Goal: Task Accomplishment & Management: Manage account settings

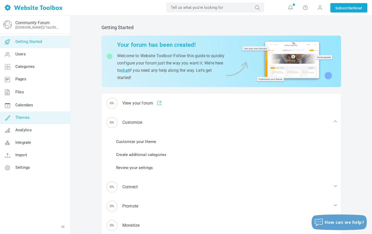
click at [23, 117] on span "Themes" at bounding box center [22, 117] width 14 height 5
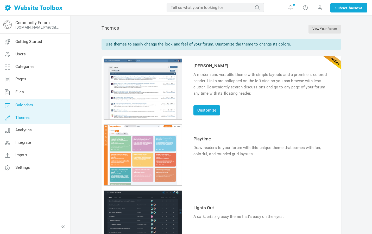
click at [30, 106] on span "Calendars" at bounding box center [24, 105] width 18 height 5
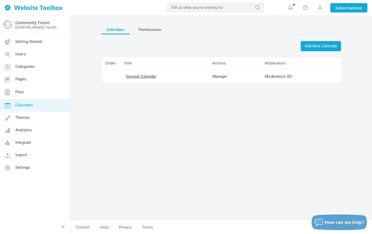
click at [229, 75] on td "Manage Edit Delete Permissions View Calendar" at bounding box center [234, 76] width 53 height 14
click at [227, 75] on link "Manage" at bounding box center [220, 76] width 16 height 5
click at [147, 76] on link "General Calendar" at bounding box center [141, 76] width 30 height 5
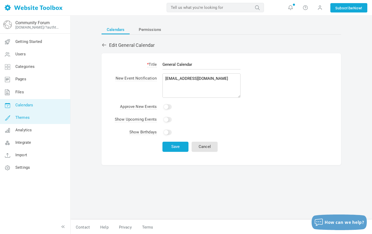
click at [38, 117] on link "Themes" at bounding box center [35, 118] width 70 height 12
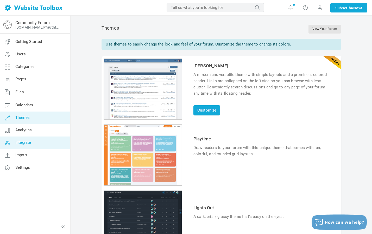
click at [38, 144] on link "Integrate" at bounding box center [35, 143] width 70 height 12
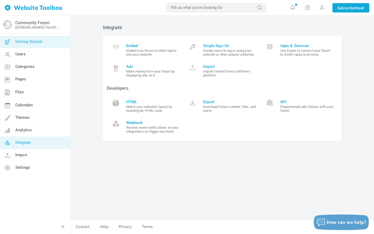
click at [36, 42] on span "Getting Started" at bounding box center [28, 41] width 27 height 5
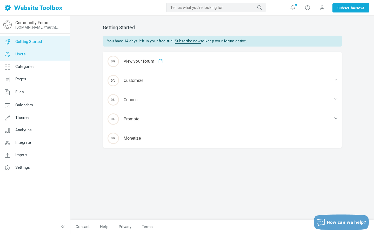
click at [39, 56] on link "Users" at bounding box center [35, 54] width 70 height 12
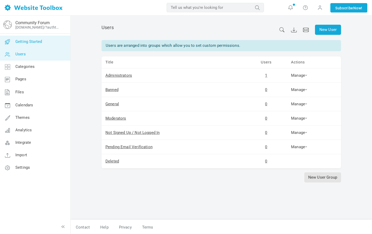
click at [43, 43] on link "Getting Started" at bounding box center [35, 42] width 70 height 12
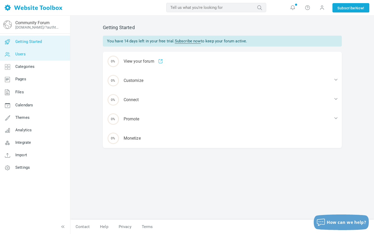
click at [41, 55] on link "Users" at bounding box center [35, 54] width 70 height 12
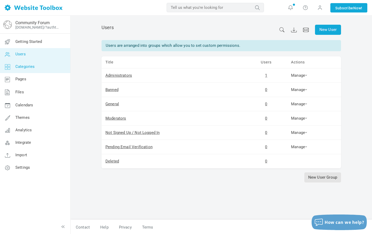
click at [42, 64] on link "Categories" at bounding box center [35, 67] width 70 height 12
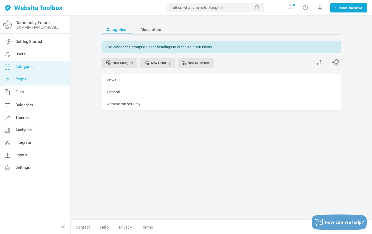
click at [43, 80] on link "Pages" at bounding box center [35, 79] width 70 height 12
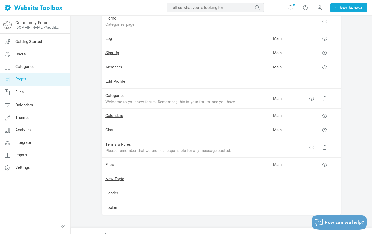
scroll to position [57, 0]
click at [43, 92] on link "Files" at bounding box center [35, 93] width 70 height 14
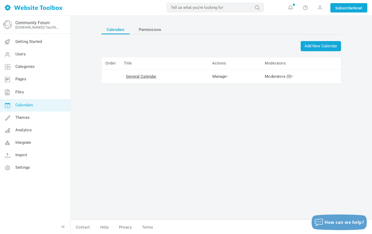
click at [180, 78] on td "General Calendar" at bounding box center [164, 76] width 88 height 14
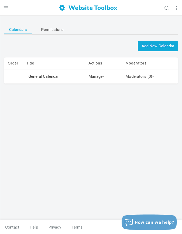
click at [47, 79] on td "General Calendar" at bounding box center [53, 76] width 62 height 14
click at [47, 77] on link "General Calendar" at bounding box center [43, 76] width 30 height 5
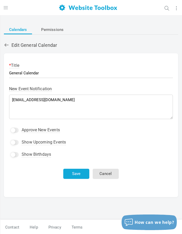
click at [16, 154] on input "Yes" at bounding box center [14, 154] width 8 height 5
checkbox input "false"
click at [16, 143] on input "Yes" at bounding box center [14, 142] width 8 height 5
click at [16, 140] on input "Yes" at bounding box center [14, 142] width 8 height 5
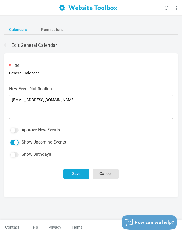
checkbox input "false"
click at [14, 131] on input "Yes" at bounding box center [14, 130] width 8 height 5
checkbox input "false"
click at [52, 28] on span "Permissions" at bounding box center [52, 29] width 23 height 9
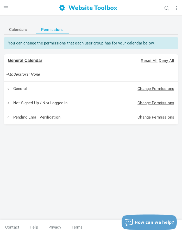
click at [7, 8] on span "button" at bounding box center [5, 8] width 5 height 6
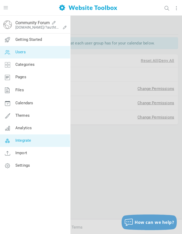
click at [24, 140] on span "Integrate" at bounding box center [23, 140] width 16 height 5
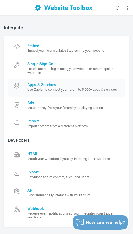
click at [48, 84] on span "Apps & Services" at bounding box center [74, 84] width 94 height 5
click at [56, 120] on span "Import" at bounding box center [74, 121] width 94 height 5
click at [62, 54] on link "Embed Embed your forum or latest topics into your website" at bounding box center [67, 49] width 118 height 18
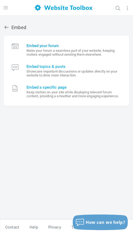
click at [70, 55] on small "Make your forum a seamless part of your website, keeping visitors engaged witho…" at bounding box center [74, 53] width 95 height 8
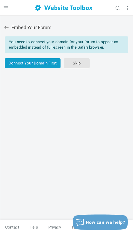
click at [40, 66] on link "Connect Your Domain First" at bounding box center [33, 63] width 56 height 10
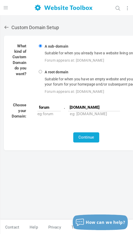
click at [6, 26] on icon at bounding box center [6, 27] width 5 height 5
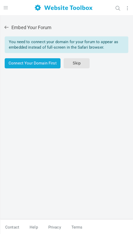
click at [6, 26] on icon at bounding box center [6, 27] width 5 height 5
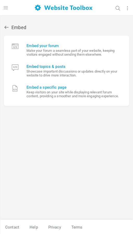
click at [65, 69] on small "Showcase important discussions or updates directly on your website to drive mor…" at bounding box center [74, 73] width 95 height 8
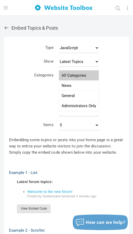
click at [5, 10] on button "button" at bounding box center [8, 7] width 10 height 15
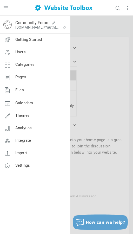
click at [85, 30] on div at bounding box center [66, 117] width 133 height 234
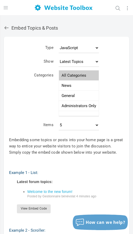
click at [4, 30] on icon at bounding box center [6, 27] width 5 height 5
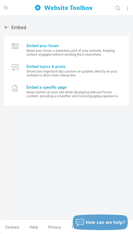
click at [52, 98] on small "Keep visitors on your site while displaying relevant forum content, providing a…" at bounding box center [74, 94] width 95 height 8
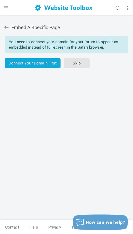
click at [4, 28] on div "Embed A Specific Page You need to connect your domain for your forum to appear …" at bounding box center [66, 120] width 133 height 200
click at [7, 29] on icon at bounding box center [6, 27] width 5 height 5
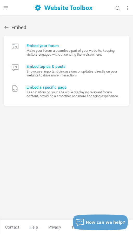
click at [85, 76] on small "Showcase important discussions or updates directly on your website to drive mor…" at bounding box center [74, 73] width 95 height 8
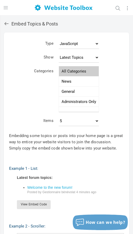
scroll to position [3, 0]
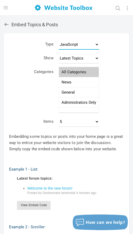
click at [83, 48] on select "JavaScript JSON RSS XML" at bounding box center [79, 44] width 40 height 10
click at [93, 58] on select "Latest Topics Top Topics New Topics New Posts" at bounding box center [79, 58] width 40 height 10
select select "posts"
type textarea "<!-- Begin Forum JavaScript Feed Code --> <style> .forum_topics_feed { font: 14…"
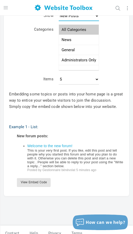
scroll to position [46, 0]
click at [45, 184] on link "View Embed Code" at bounding box center [34, 182] width 34 height 9
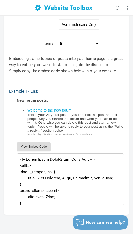
scroll to position [106, 0]
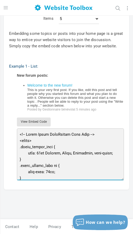
drag, startPoint x: 30, startPoint y: 179, endPoint x: 19, endPoint y: 133, distance: 47.2
click at [19, 133] on textarea at bounding box center [70, 154] width 107 height 52
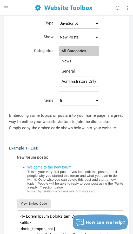
scroll to position [0, 0]
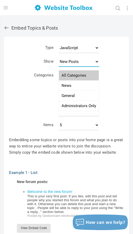
click at [81, 60] on select "Latest Topics Top Topics New Topics New Posts" at bounding box center [79, 61] width 40 height 10
select select "latest"
type textarea "<!-- Begin Forum JavaScript Feed Code --> <style> .forum_topics_feed { font: 14…"
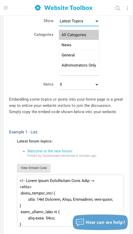
scroll to position [35, 0]
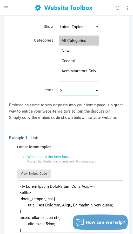
click at [93, 89] on select "5 10 15 25 50 100 200" at bounding box center [79, 90] width 40 height 10
select select "10"
type textarea "<!-- Begin Forum JavaScript Feed Code --> <style> .forum_topics_feed { font: 14…"
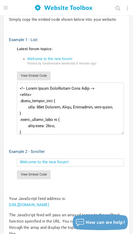
scroll to position [136, 0]
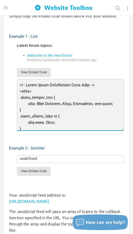
click at [39, 126] on textarea at bounding box center [70, 105] width 107 height 52
drag, startPoint x: 29, startPoint y: 127, endPoint x: 11, endPoint y: 81, distance: 50.3
click at [11, 81] on div "Example 1 - List: Latest forum topics: Welcome to the new forum! Posted by Gest…" at bounding box center [66, 77] width 115 height 108
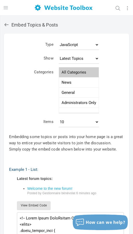
scroll to position [0, 0]
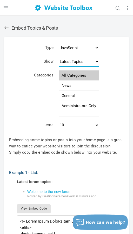
click at [98, 62] on select "Latest Topics Top Topics New Topics New Posts" at bounding box center [79, 61] width 40 height 10
select select "top"
type textarea "<!-- Begin Forum JavaScript Feed Code --> <style> .forum_topics_feed { font: 14…"
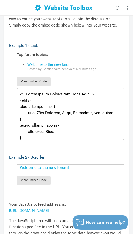
scroll to position [140, 0]
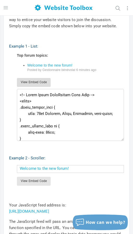
click at [47, 80] on link "View Embed Code" at bounding box center [34, 82] width 34 height 9
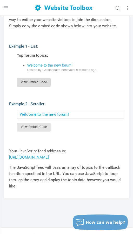
click at [47, 80] on link "View Embed Code" at bounding box center [34, 82] width 34 height 9
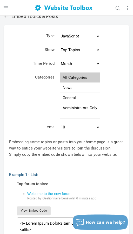
scroll to position [8, 0]
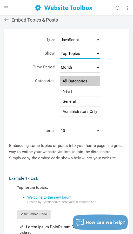
click at [97, 49] on select "Latest Topics Top Topics New Topics New Posts" at bounding box center [80, 53] width 40 height 10
select select "posts"
type textarea "<!-- Begin Forum JavaScript Feed Code --> <style> .forum_topics_feed { font: 14…"
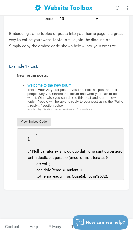
scroll to position [1008, 0]
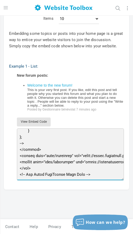
drag, startPoint x: 20, startPoint y: 134, endPoint x: 102, endPoint y: 173, distance: 91.5
click at [103, 173] on textarea at bounding box center [70, 154] width 107 height 52
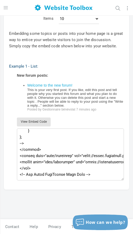
click at [100, 119] on p "View Embed Code" at bounding box center [70, 122] width 107 height 9
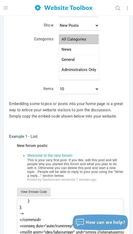
scroll to position [30, 0]
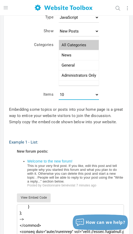
click at [92, 95] on select "5 10 15 25 50 100 200" at bounding box center [79, 94] width 40 height 10
select select "5"
type textarea "<!-- Begin Forum JavaScript Feed Code --> <style> .forum_topics_feed { font: 14…"
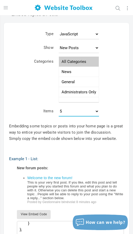
scroll to position [11, 0]
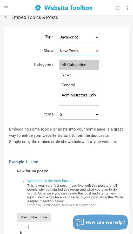
click at [95, 52] on select "Latest Topics Top Topics New Topics New Posts" at bounding box center [79, 51] width 40 height 10
click at [91, 40] on select "JavaScript JSON RSS XML" at bounding box center [79, 37] width 40 height 10
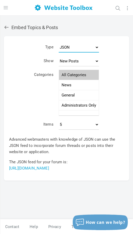
scroll to position [1, 0]
click at [90, 48] on select "JavaScript JSON RSS XML" at bounding box center [79, 47] width 40 height 10
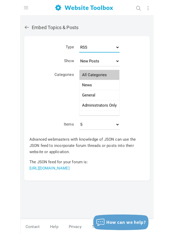
scroll to position [11, 0]
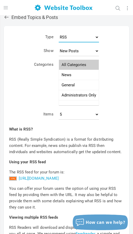
click at [89, 34] on select "JavaScript JSON RSS XML" at bounding box center [79, 37] width 40 height 10
select select "js"
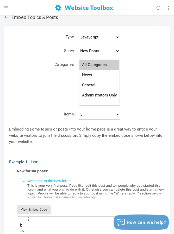
click at [50, 80] on form "Type JavaScript JSON RSS XML Show Latest Topics Top Topics New Topics New Posts…" at bounding box center [87, 76] width 156 height 91
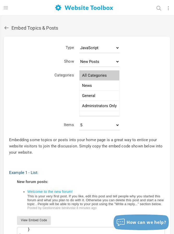
click at [8, 29] on icon at bounding box center [6, 27] width 5 height 5
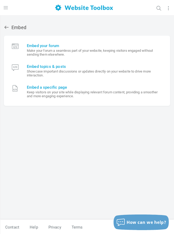
click at [6, 5] on span "button" at bounding box center [5, 8] width 5 height 6
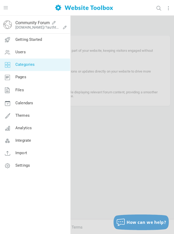
click at [30, 65] on span "Categories" at bounding box center [25, 64] width 20 height 5
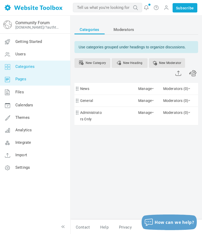
click at [27, 81] on link "Pages" at bounding box center [35, 79] width 70 height 12
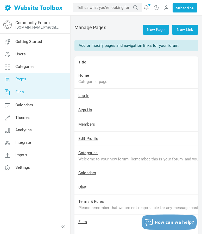
click at [28, 91] on link "Files" at bounding box center [35, 93] width 70 height 14
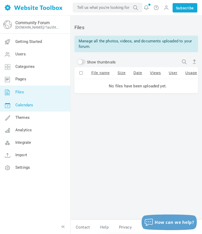
click at [40, 107] on link "Calendars" at bounding box center [35, 105] width 70 height 12
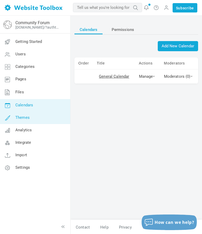
click at [41, 117] on link "Themes" at bounding box center [35, 118] width 70 height 12
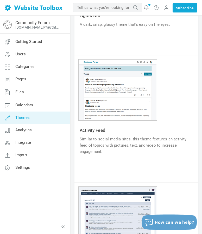
scroll to position [382, 0]
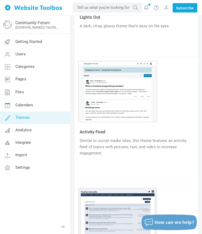
click at [139, 93] on div "1 2 3 4 5 6" at bounding box center [117, 91] width 79 height 61
click at [107, 170] on link "Try & Customize" at bounding box center [99, 169] width 38 height 8
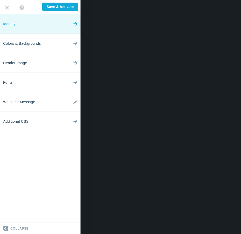
click at [75, 27] on icon at bounding box center [75, 23] width 4 height 20
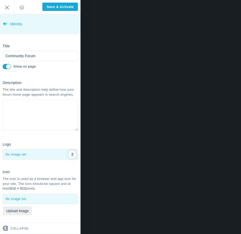
click at [8, 24] on link "Identity" at bounding box center [40, 24] width 81 height 20
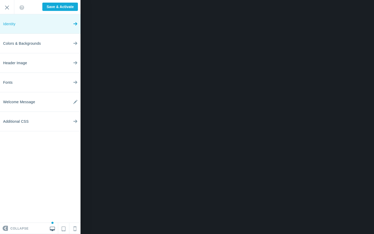
click at [69, 23] on link "Identity" at bounding box center [40, 24] width 81 height 20
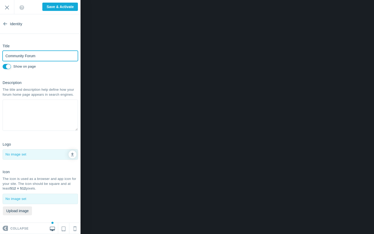
click at [55, 55] on input "Community Forum" at bounding box center [40, 56] width 75 height 10
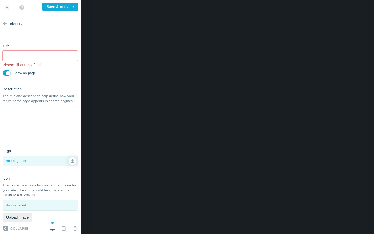
type input "Saved"
type input "é"
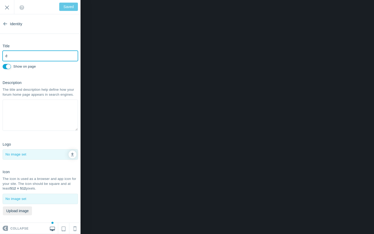
type input "Save & Activate"
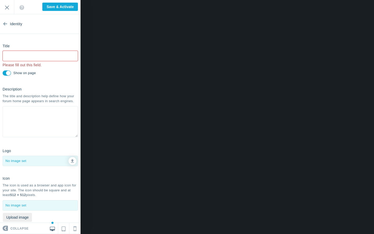
type input "Saved"
type input "P"
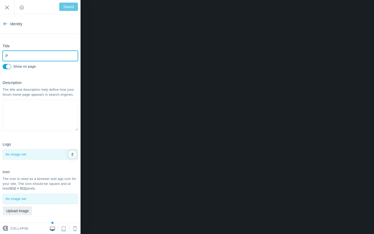
type input "Save & Activate"
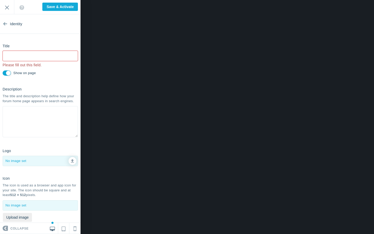
type input "Saved"
type input "D"
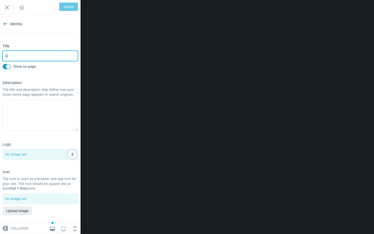
type input "Save & Activate"
type input "Discussion groupe bénévolat visiteur"
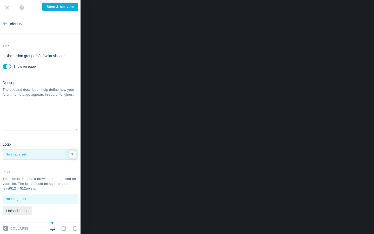
click at [59, 108] on textarea at bounding box center [40, 115] width 75 height 31
click at [59, 106] on textarea at bounding box center [40, 115] width 75 height 31
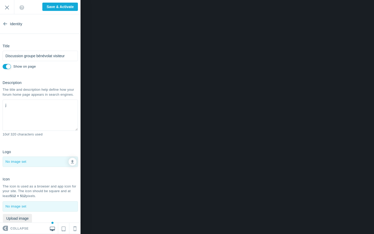
type textarea "j"
type textarea "B"
type textarea "Vous pouvez discuter ici pour proposer des activités collectives avec les perso…"
click at [40, 146] on section "Identity Title Discussion groupe bénévolat visiteur Please fill out this field.…" at bounding box center [40, 118] width 81 height 209
click at [53, 119] on textarea "Vous pouvez discuter ici pour proposer des activités collectives avec les perso…" at bounding box center [40, 115] width 75 height 31
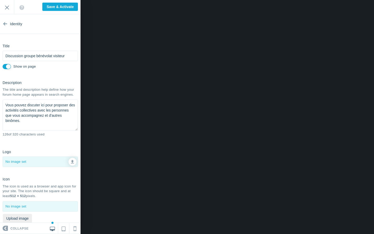
click at [53, 119] on textarea "Vous pouvez discuter ici pour proposer des activités collectives avec les perso…" at bounding box center [40, 115] width 75 height 31
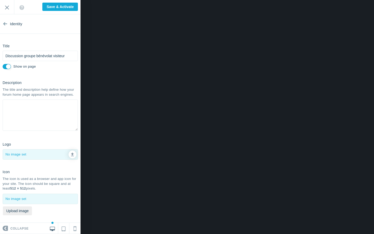
scroll to position [3, 0]
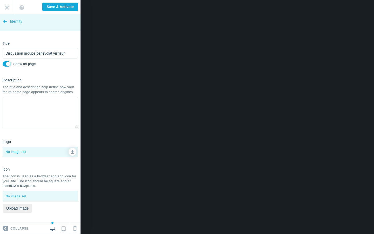
click at [8, 22] on link "Identity" at bounding box center [40, 22] width 81 height 20
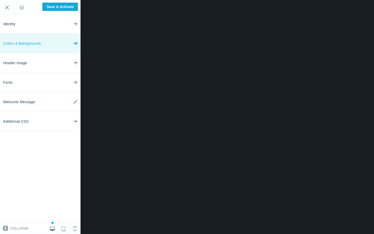
click at [74, 45] on icon at bounding box center [75, 43] width 4 height 20
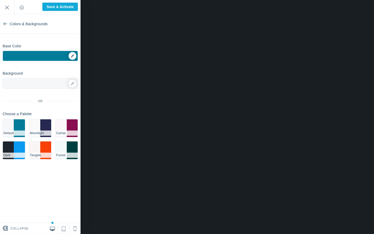
click at [56, 57] on div "▼" at bounding box center [40, 57] width 75 height 13
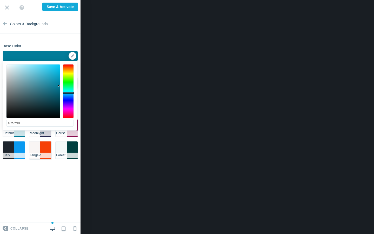
click at [47, 146] on li "#f64007" at bounding box center [45, 150] width 11 height 18
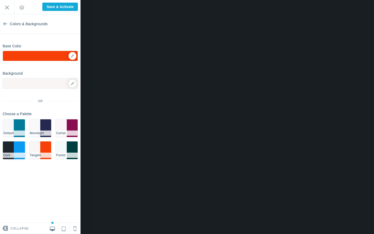
click at [16, 148] on li "#0a9af1" at bounding box center [19, 150] width 11 height 18
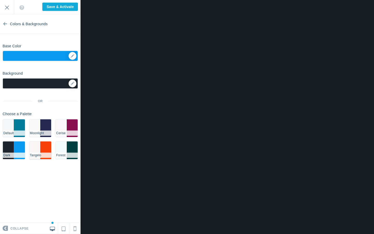
click at [42, 148] on li "#f64007" at bounding box center [45, 150] width 11 height 18
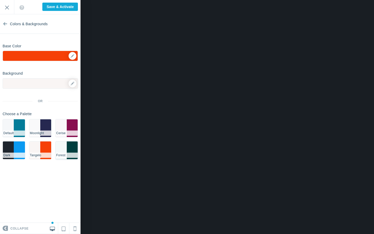
click at [69, 149] on li "#003f3f" at bounding box center [72, 150] width 11 height 18
click at [60, 149] on li "#f4f9f9" at bounding box center [61, 150] width 11 height 18
click at [73, 147] on li "#003f3f" at bounding box center [72, 150] width 11 height 18
click at [46, 145] on li "#f64007" at bounding box center [45, 150] width 11 height 18
click at [33, 145] on li "#f9f5f4" at bounding box center [34, 150] width 11 height 18
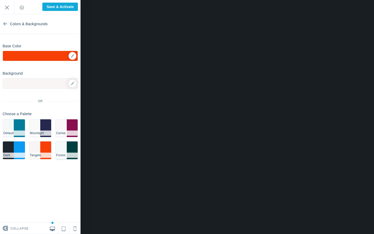
click at [66, 149] on li "#f4f9f9" at bounding box center [61, 150] width 11 height 18
click at [13, 147] on li "#1e252d" at bounding box center [8, 150] width 11 height 18
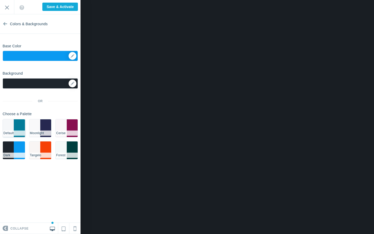
click at [19, 127] on li "#027c99" at bounding box center [19, 128] width 11 height 18
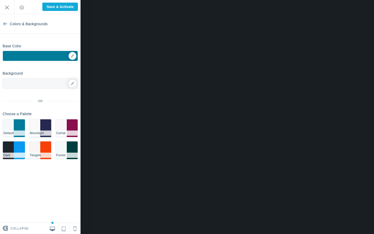
click at [34, 127] on li "#f9f9fa" at bounding box center [34, 128] width 11 height 18
click at [65, 125] on li "#faf6f9" at bounding box center [61, 128] width 11 height 18
click at [19, 125] on li "#027c99" at bounding box center [19, 128] width 11 height 18
click at [17, 149] on li "#0a9af1" at bounding box center [19, 150] width 11 height 18
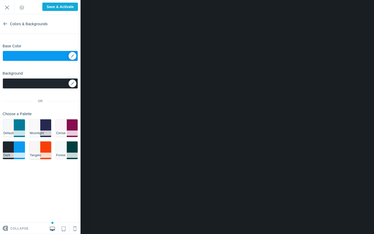
click at [42, 149] on li "#f64007" at bounding box center [45, 150] width 11 height 18
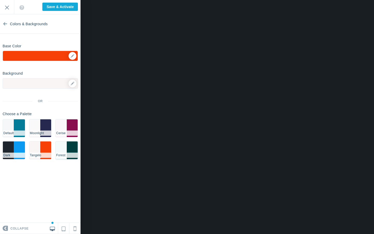
click at [76, 150] on li "#003f3f" at bounding box center [72, 150] width 11 height 18
click at [56, 83] on div at bounding box center [40, 83] width 75 height 10
click at [77, 86] on div at bounding box center [40, 83] width 75 height 10
click at [73, 84] on icon at bounding box center [73, 84] width 4 height 4
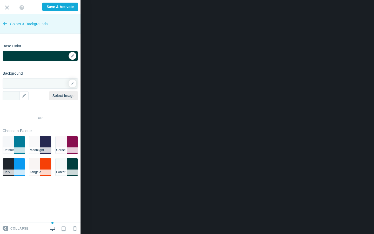
click at [9, 25] on link "Colors & Backgrounds" at bounding box center [40, 24] width 81 height 20
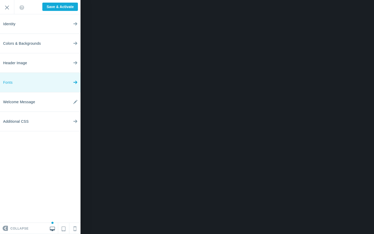
click at [44, 87] on link "Fonts" at bounding box center [40, 83] width 81 height 20
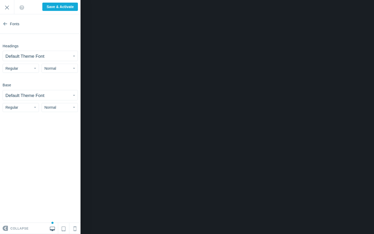
click at [72, 55] on button "Default Theme Font" at bounding box center [40, 56] width 75 height 10
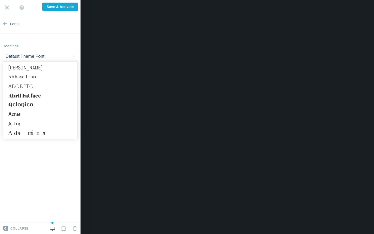
click at [72, 55] on button "Default Theme Font" at bounding box center [40, 56] width 75 height 10
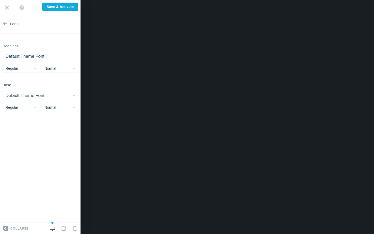
click at [59, 70] on button "Normal" at bounding box center [60, 68] width 36 height 9
click at [31, 67] on button "Regular" at bounding box center [21, 68] width 36 height 9
click at [54, 58] on button "Default Theme Font" at bounding box center [40, 56] width 75 height 10
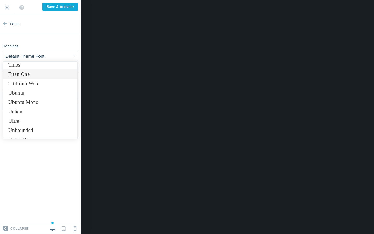
scroll to position [4049, 0]
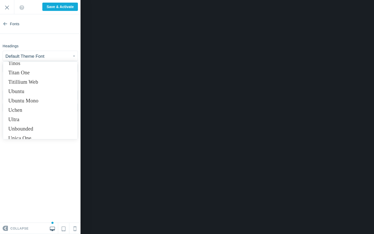
click at [71, 182] on section "Fonts Headings Default Theme Font Abel Abhaya Libre Aboreto Abril Fatface Aclon…" at bounding box center [40, 118] width 81 height 209
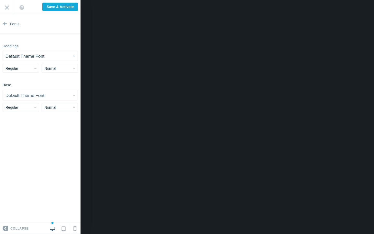
click at [46, 95] on button "Default Theme Font" at bounding box center [40, 95] width 75 height 10
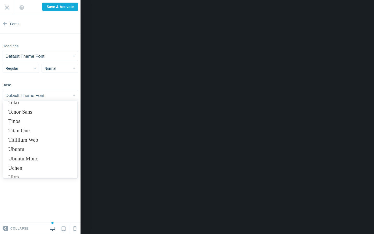
scroll to position [4031, 0]
click at [49, 193] on section "Fonts Headings Default Theme Font Abel Abhaya Libre Aboreto Abril Fatface Aclon…" at bounding box center [40, 118] width 81 height 209
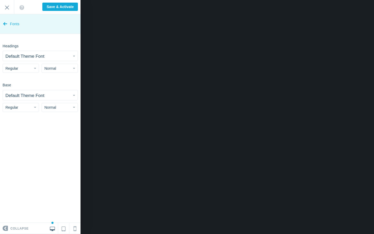
click at [7, 25] on icon at bounding box center [5, 23] width 4 height 20
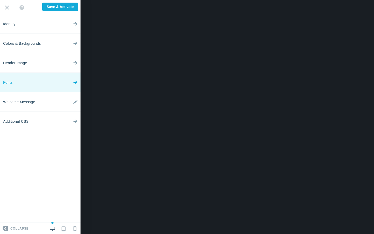
click at [75, 83] on icon at bounding box center [75, 82] width 4 height 20
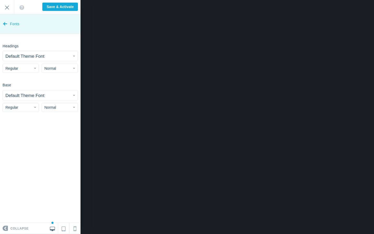
click at [7, 24] on link "Fonts" at bounding box center [40, 24] width 81 height 20
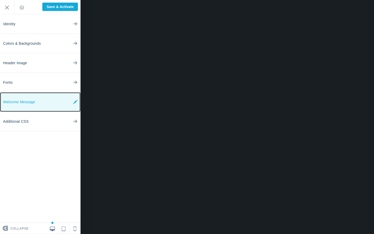
click at [74, 103] on icon at bounding box center [75, 102] width 4 height 20
click at [75, 103] on icon at bounding box center [75, 102] width 4 height 20
click at [73, 102] on icon at bounding box center [75, 102] width 4 height 20
click at [69, 104] on link "Welcome Message" at bounding box center [40, 102] width 81 height 20
click at [69, 105] on link "Welcome Message" at bounding box center [40, 102] width 81 height 20
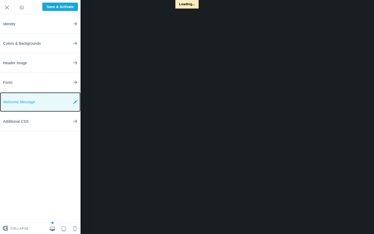
click at [71, 98] on link "Welcome Message" at bounding box center [40, 102] width 81 height 20
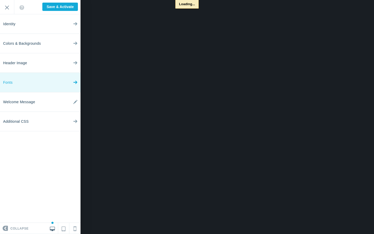
click at [68, 84] on link "Fonts" at bounding box center [40, 83] width 81 height 20
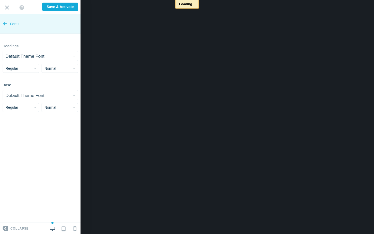
click at [8, 22] on link "Fonts" at bounding box center [40, 24] width 81 height 20
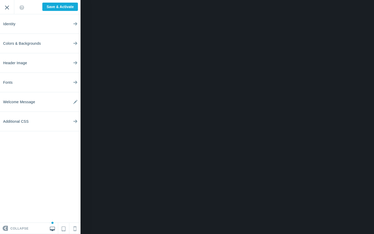
click at [4, 5] on input "Exit" at bounding box center [7, 7] width 14 height 14
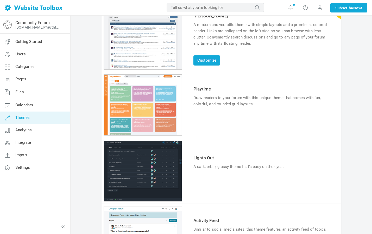
scroll to position [62, 0]
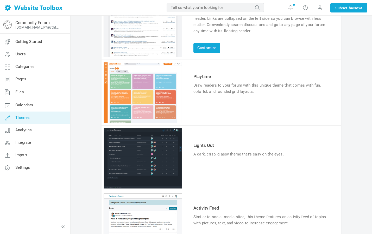
click at [222, 109] on link "Try & Customize" at bounding box center [212, 108] width 38 height 8
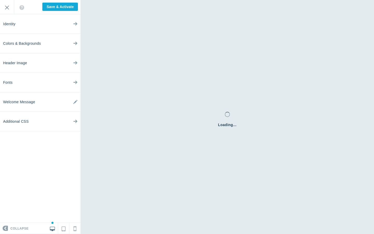
click at [197, 7] on div "Loading..." at bounding box center [228, 117] width 294 height 234
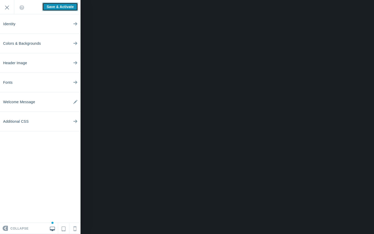
click at [63, 8] on input "Save & Activate" at bounding box center [60, 7] width 36 height 8
type input "Saving..."
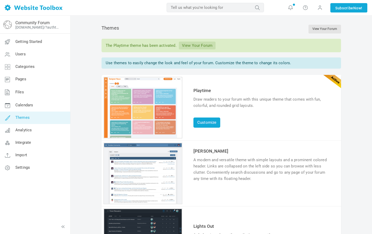
click at [204, 47] on link "View Your Forum" at bounding box center [197, 46] width 37 height 8
